Goal: Contribute content

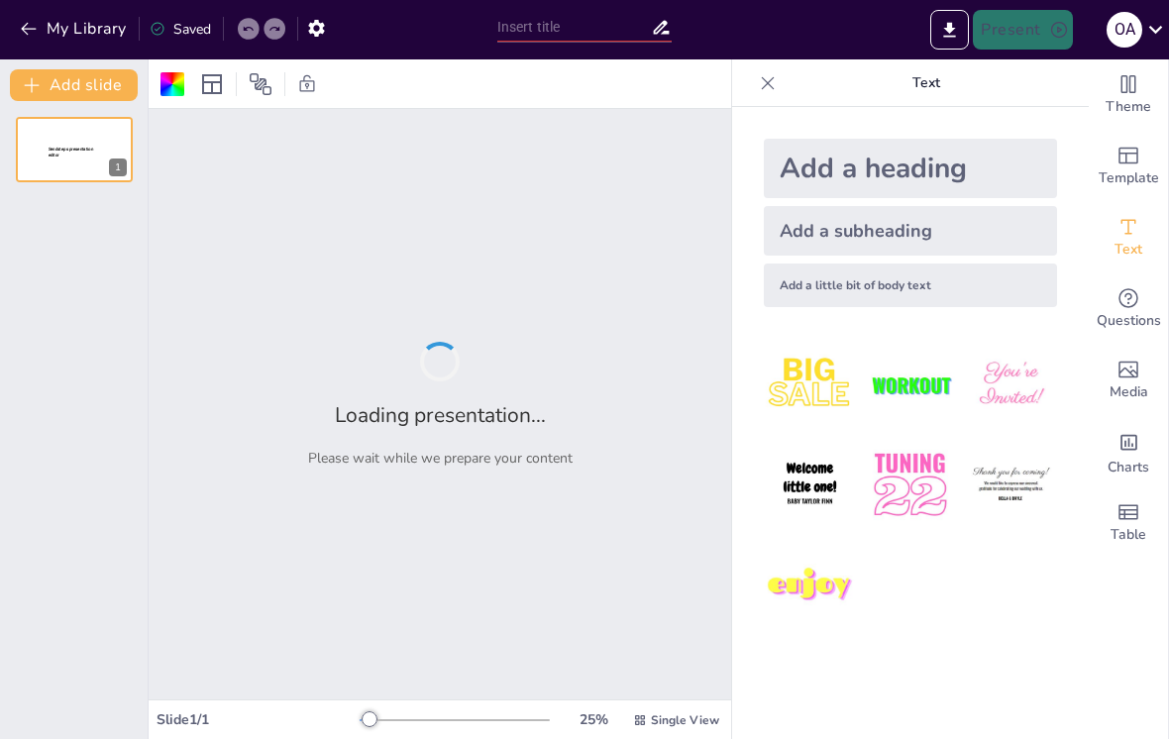
type input "New Sendsteps"
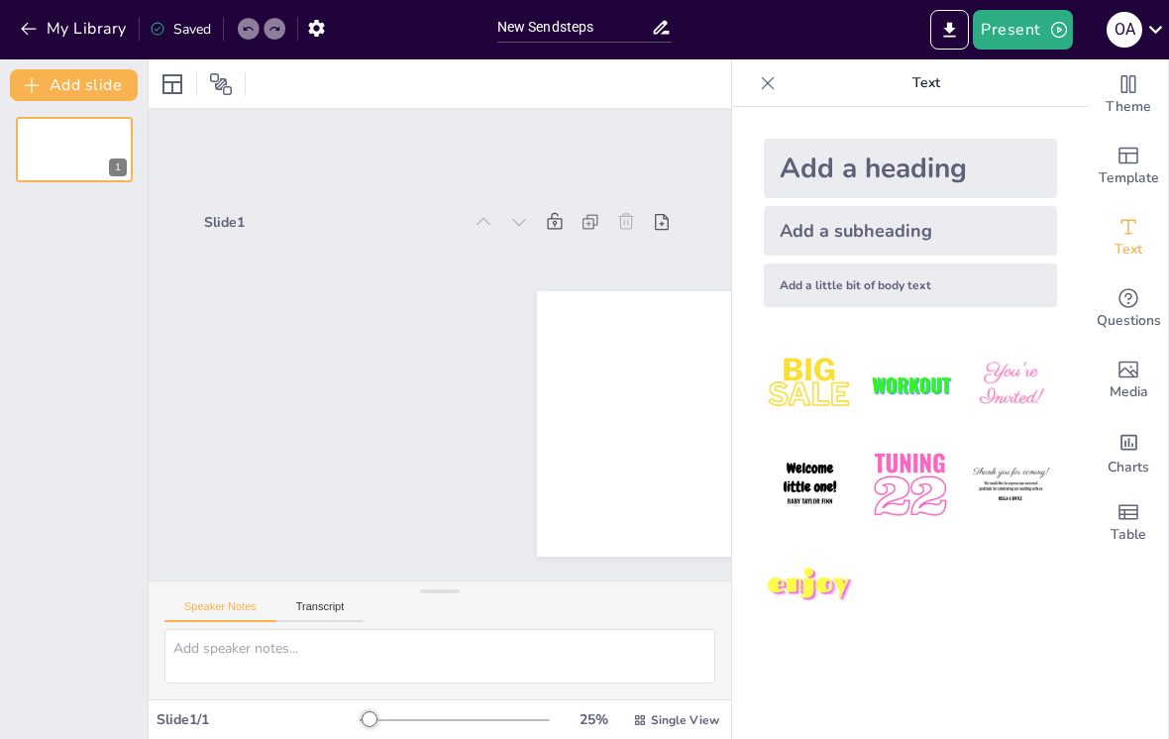
click at [1126, 185] on span "Template" at bounding box center [1128, 178] width 60 height 22
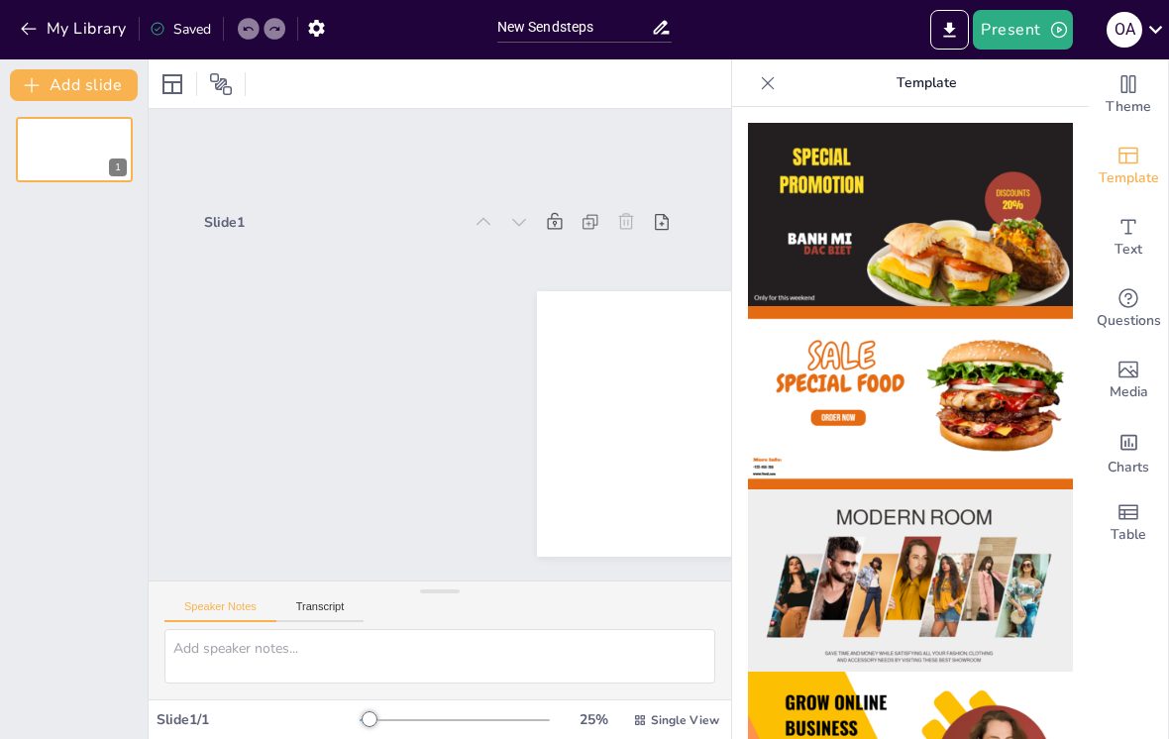
click at [1129, 235] on icon "Add text boxes" at bounding box center [1128, 227] width 24 height 24
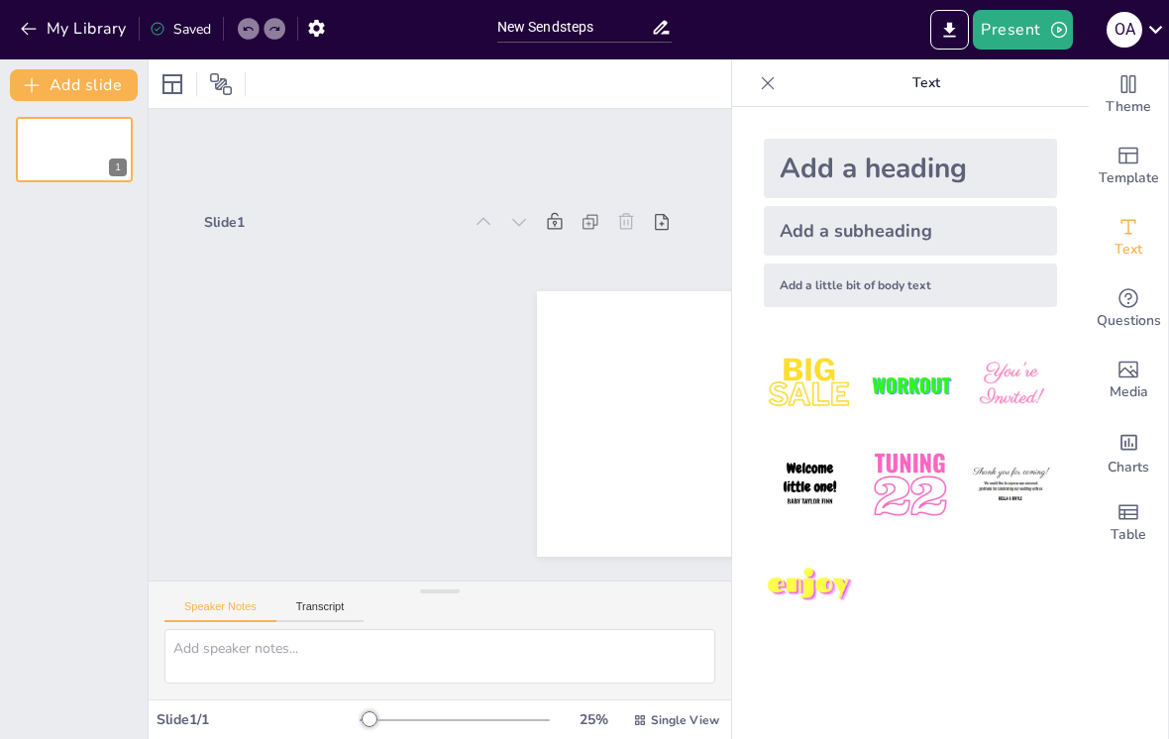
click at [44, 34] on button "My Library" at bounding box center [75, 29] width 120 height 32
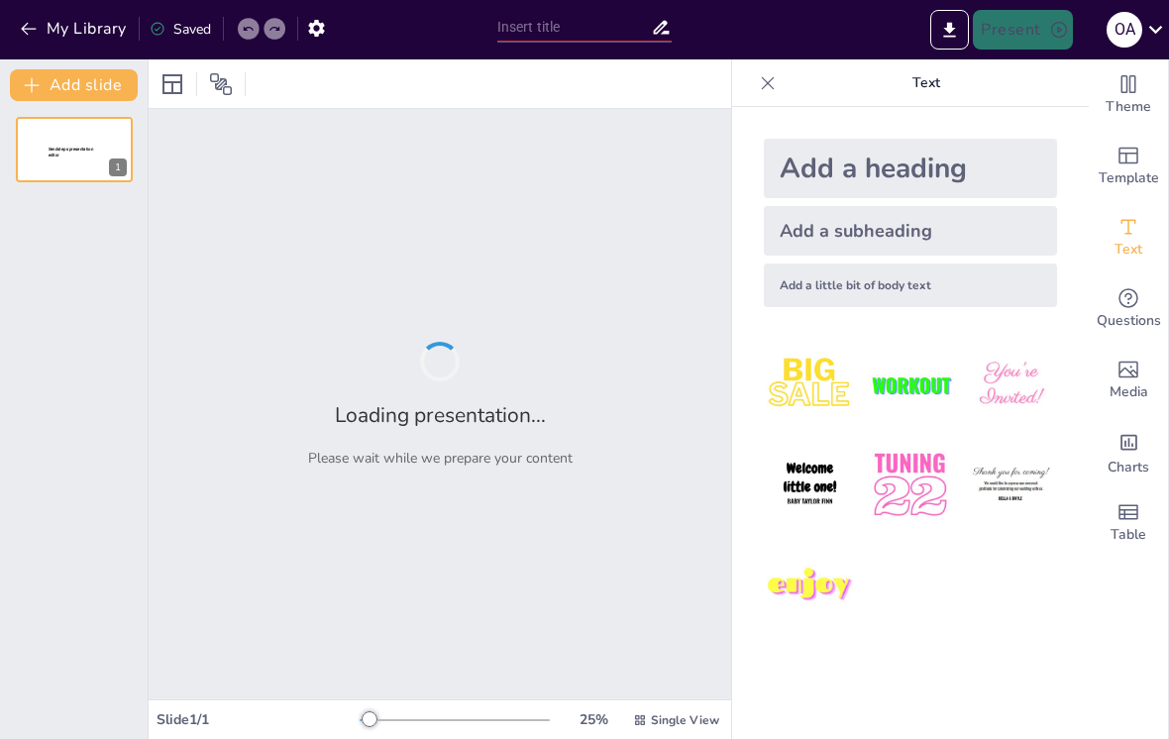
type input "New Sendsteps"
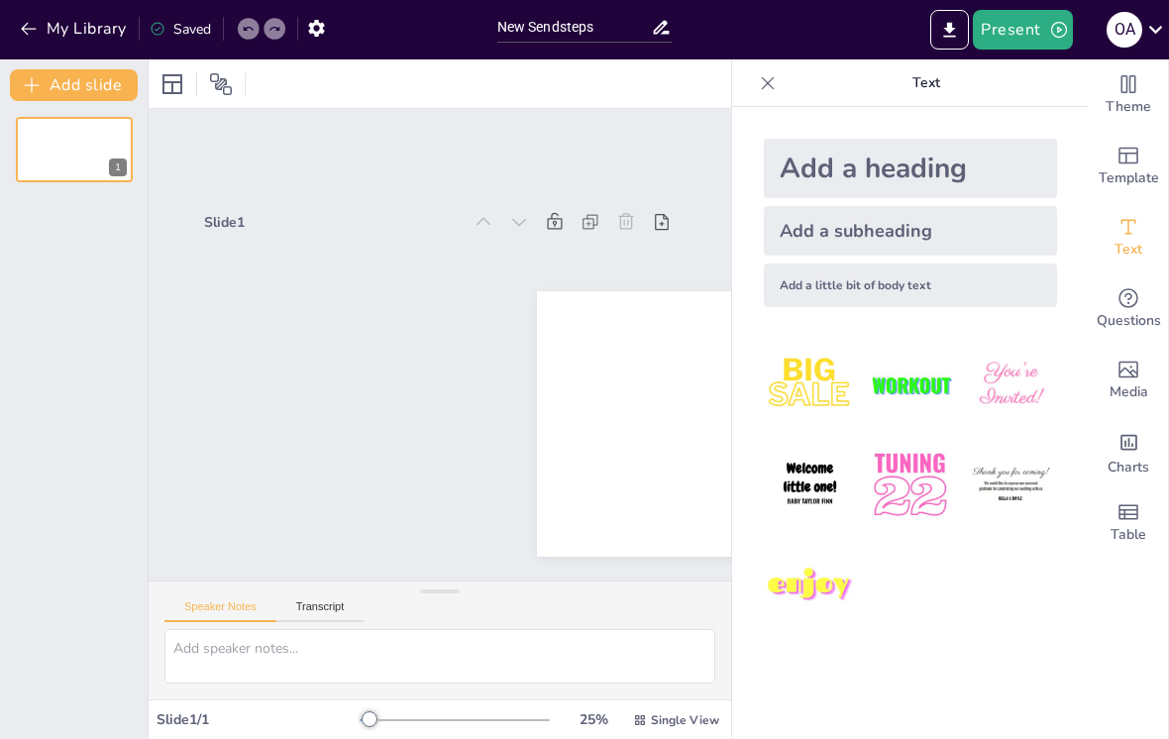
click at [969, 172] on div "Add a heading" at bounding box center [910, 168] width 293 height 59
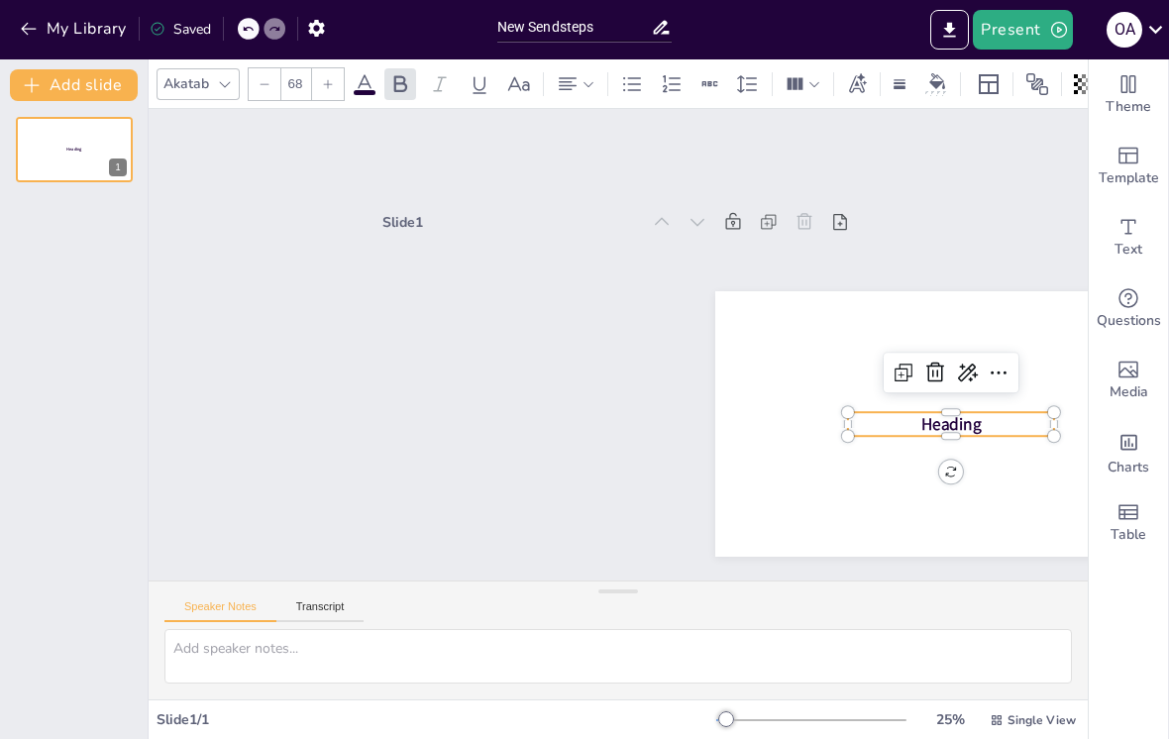
click at [959, 474] on span "Heading" at bounding box center [926, 491] width 63 height 35
click at [968, 396] on icon at bounding box center [962, 409] width 26 height 26
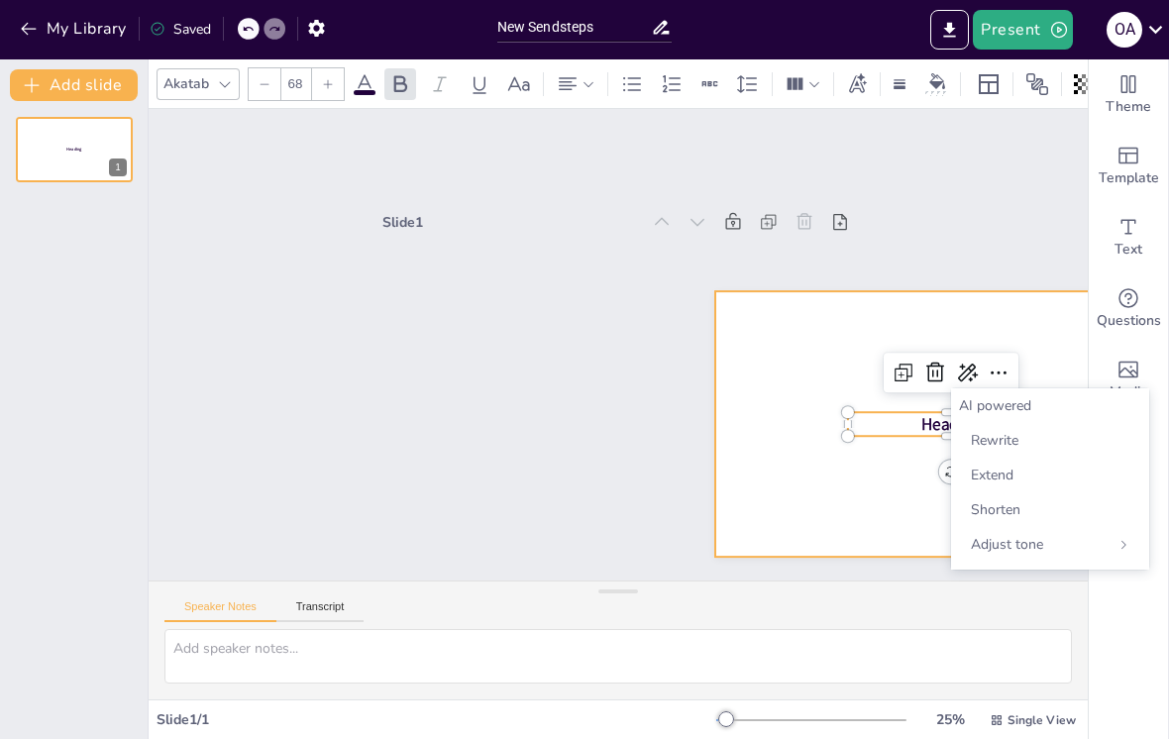
click at [816, 494] on div at bounding box center [940, 458] width 496 height 313
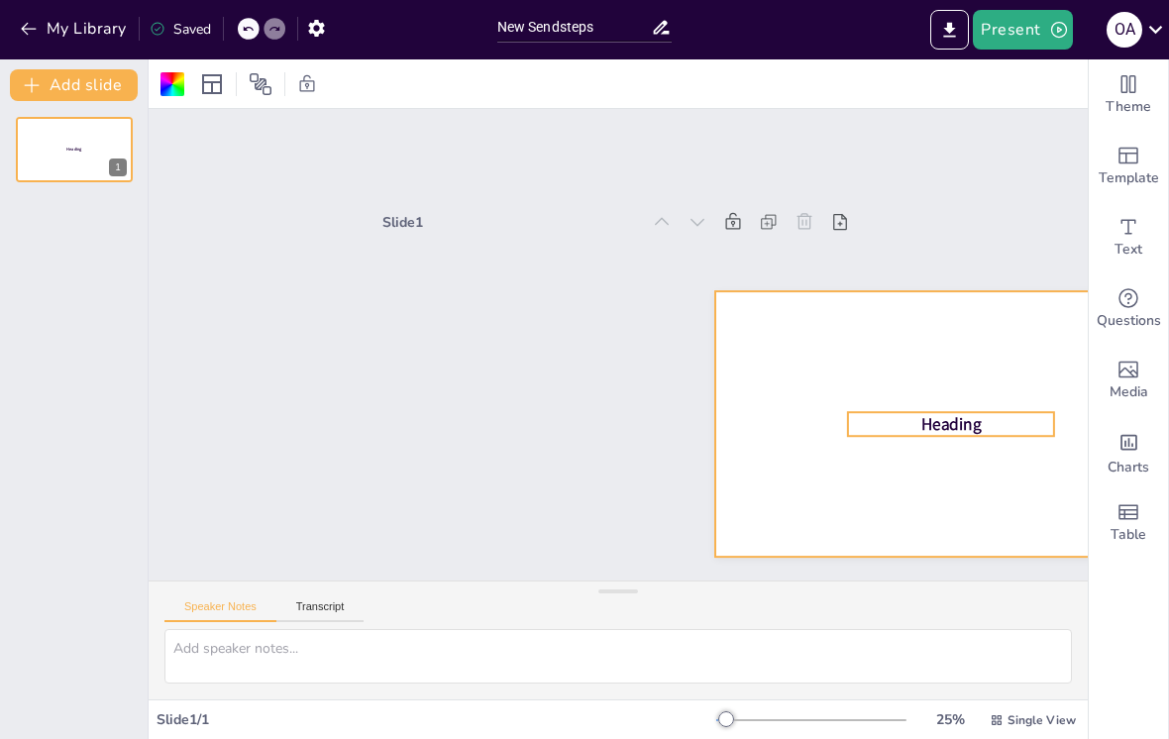
click at [970, 444] on span "Heading" at bounding box center [940, 458] width 62 height 29
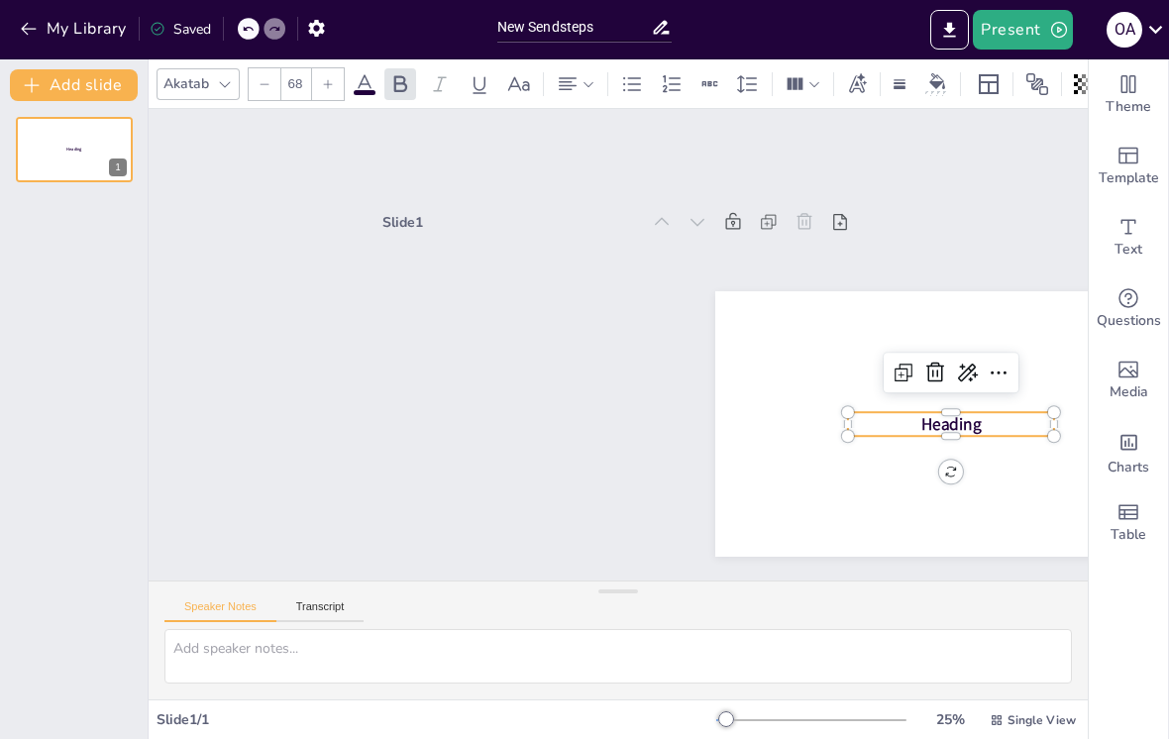
click at [971, 399] on icon at bounding box center [963, 409] width 22 height 20
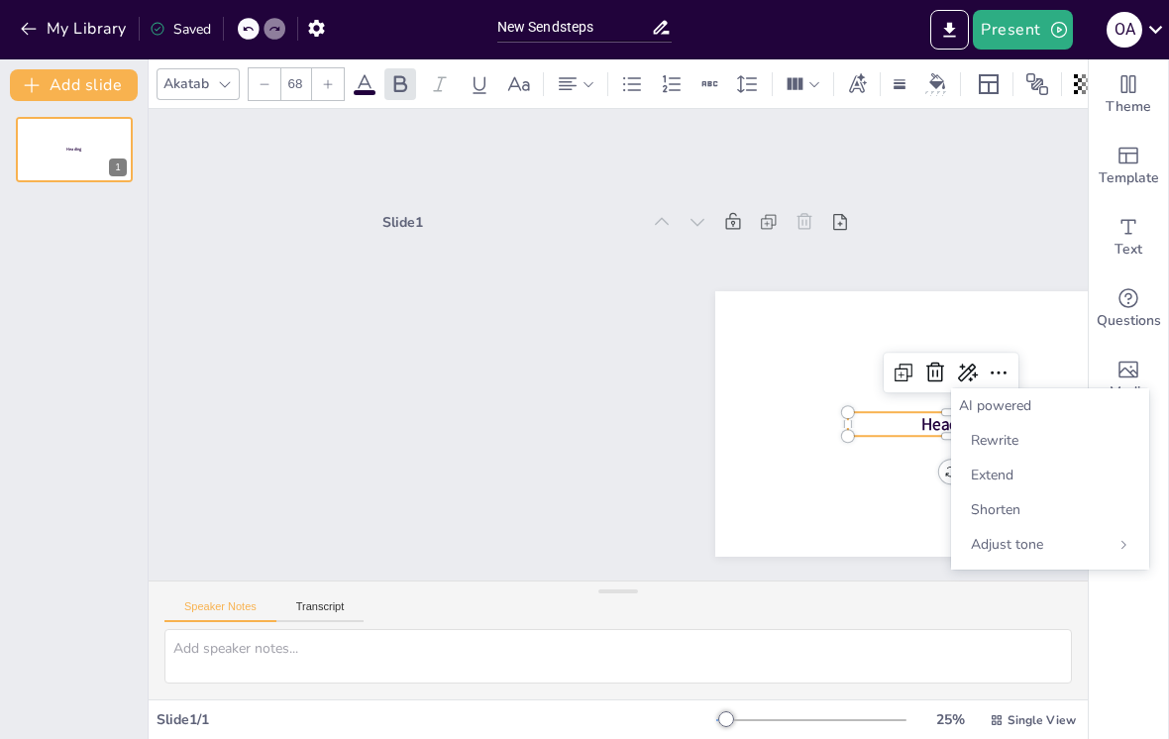
click at [887, 514] on div at bounding box center [910, 523] width 530 height 398
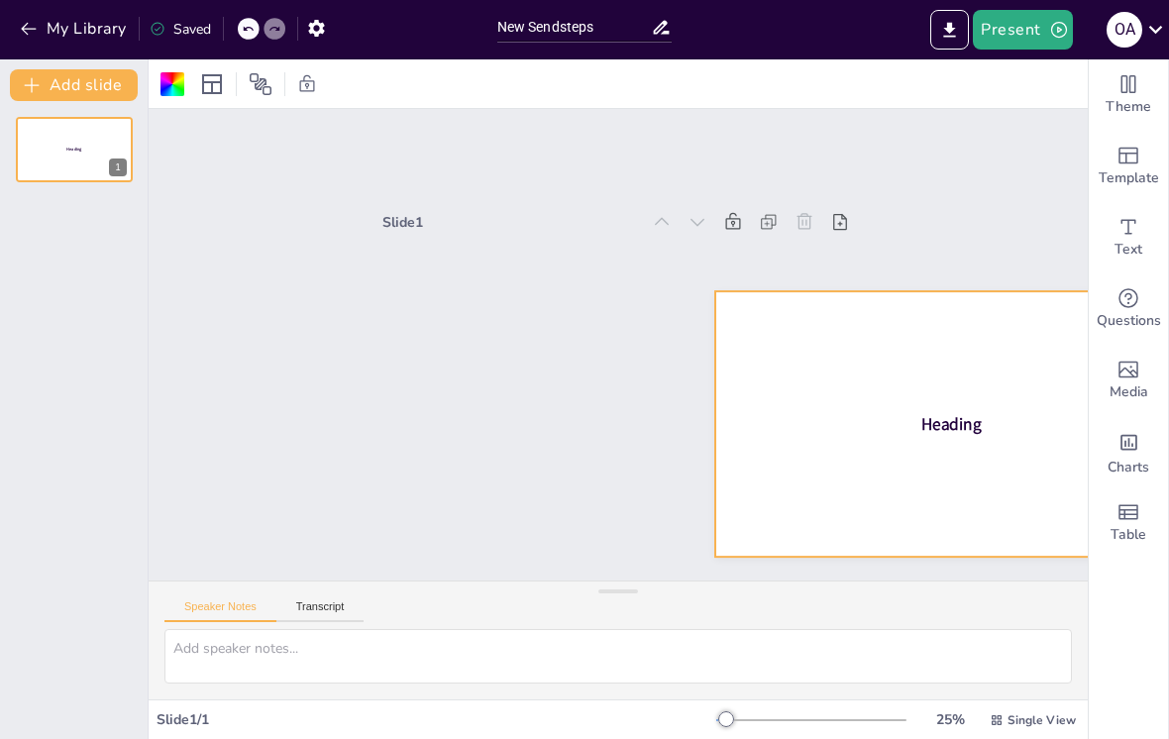
click at [960, 451] on div at bounding box center [910, 523] width 531 height 398
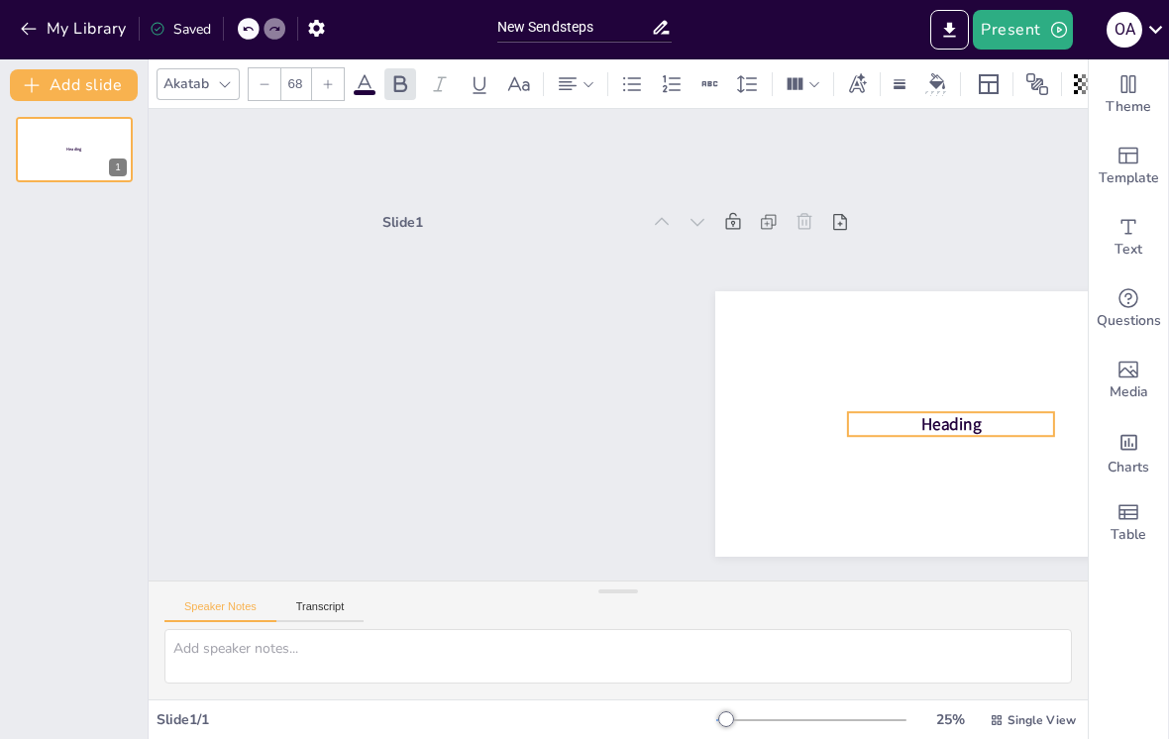
click at [665, 654] on span "Heading" at bounding box center [645, 686] width 41 height 64
click at [935, 469] on span "Heading" at bounding box center [902, 486] width 63 height 35
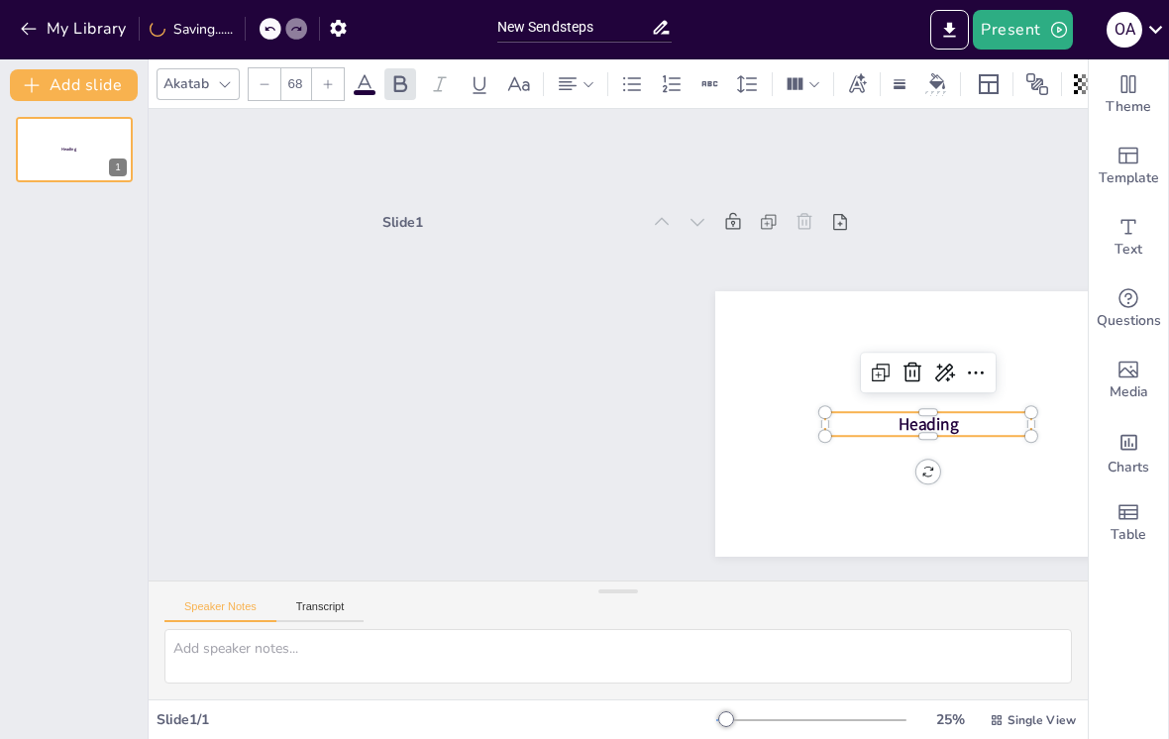
click at [936, 469] on span "Heading" at bounding box center [903, 486] width 63 height 35
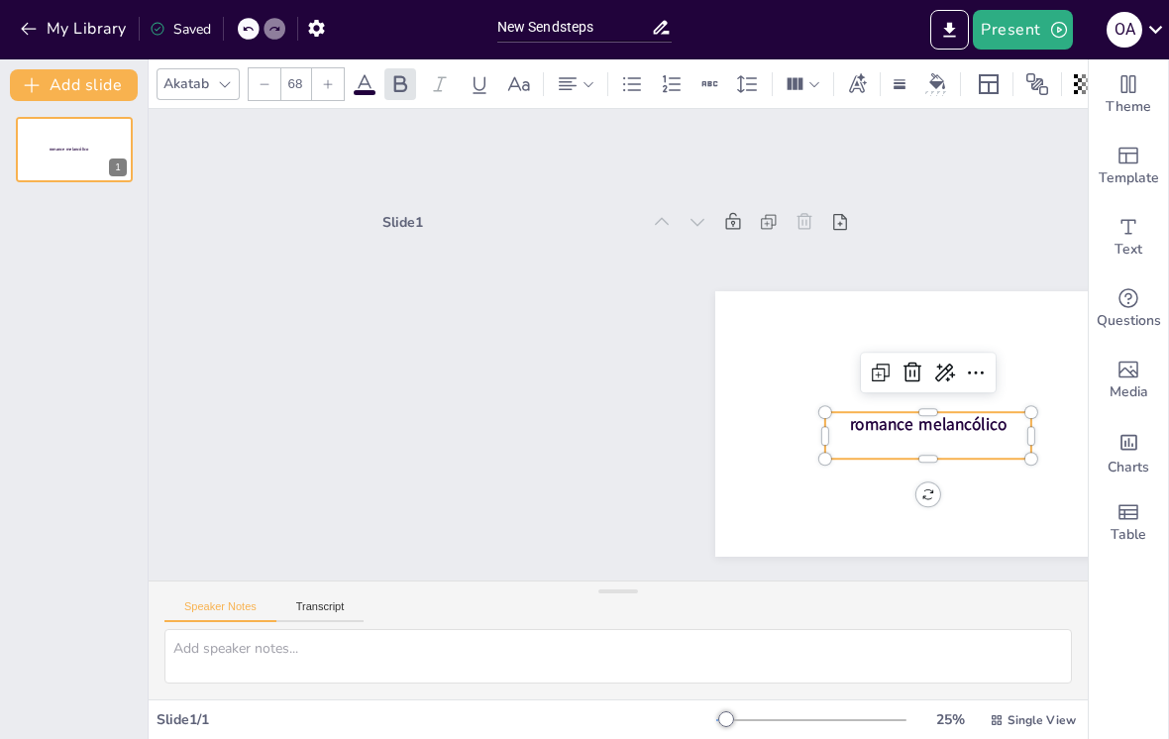
click at [560, 543] on div "Slide 1 romance melancólico" at bounding box center [618, 345] width 1016 height 656
